Goal: Task Accomplishment & Management: Use online tool/utility

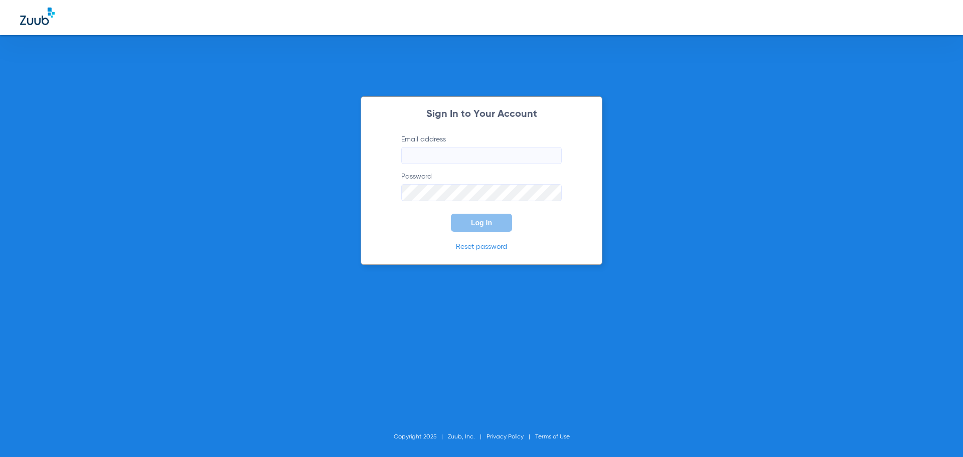
type input "plymouthdental36@gmail.com"
click at [502, 225] on button "Log In" at bounding box center [481, 223] width 61 height 18
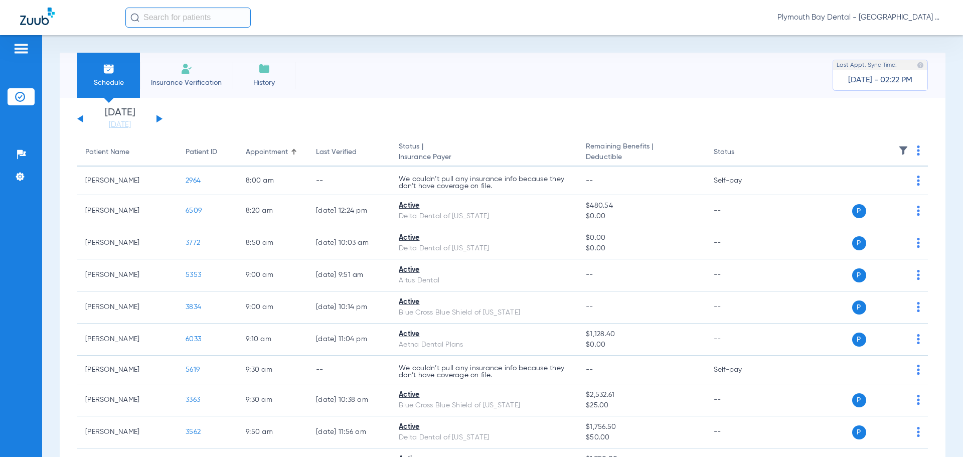
click at [215, 24] on input "text" at bounding box center [187, 18] width 125 height 20
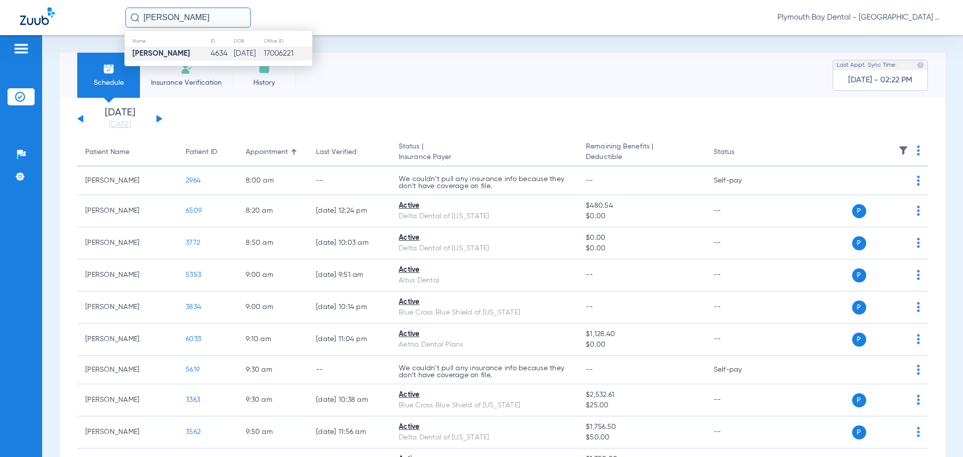
type input "[PERSON_NAME]"
click at [210, 56] on td "4634" at bounding box center [222, 54] width 24 height 14
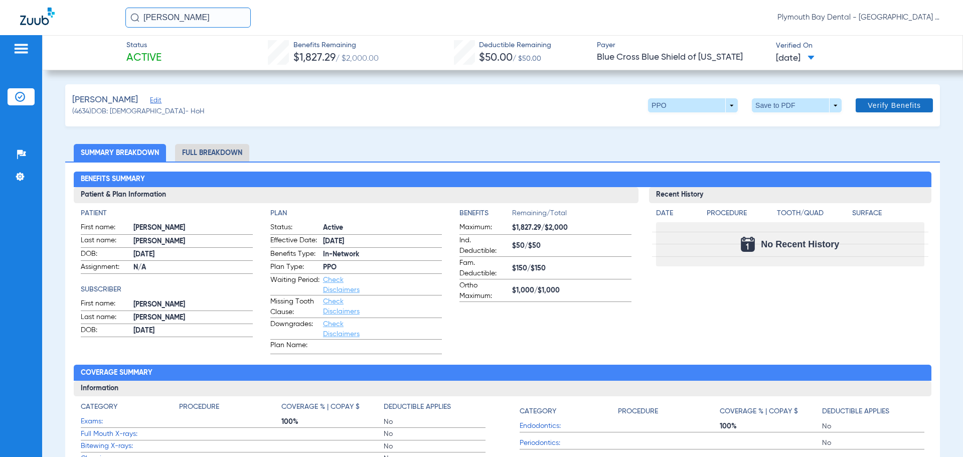
click at [891, 105] on span "Verify Benefits" at bounding box center [894, 105] width 53 height 8
